Goal: Transaction & Acquisition: Subscribe to service/newsletter

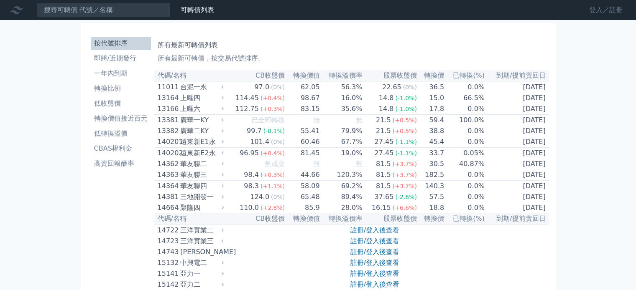
click at [583, 11] on link "登入／註冊" at bounding box center [605, 9] width 47 height 13
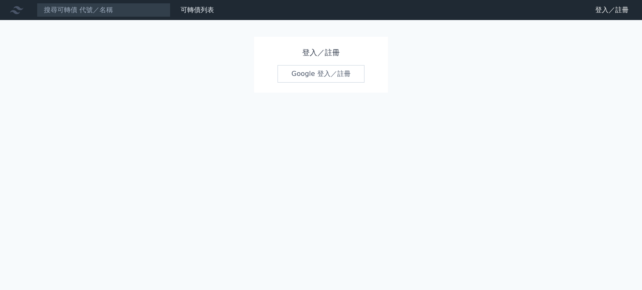
click at [301, 83] on link "Google 登入／註冊" at bounding box center [320, 74] width 87 height 18
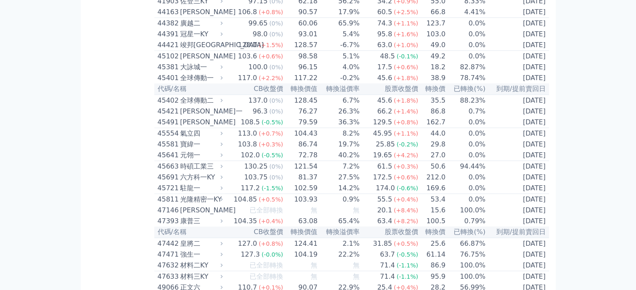
scroll to position [2169, 0]
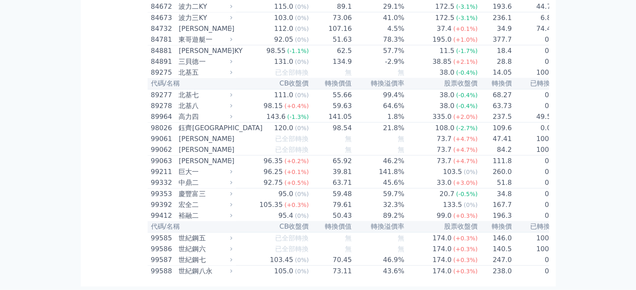
scroll to position [5975, 0]
